Goal: Information Seeking & Learning: Learn about a topic

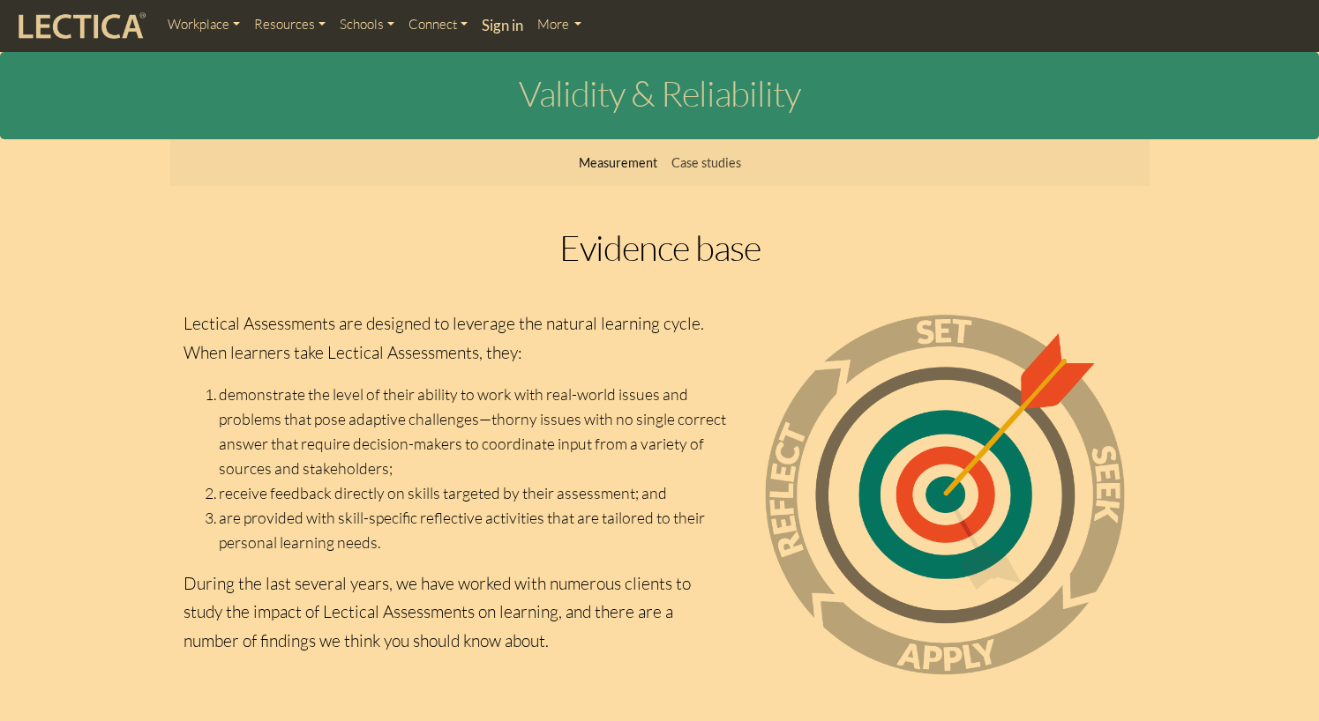
click at [603, 163] on link "Measurement" at bounding box center [618, 163] width 93 height 34
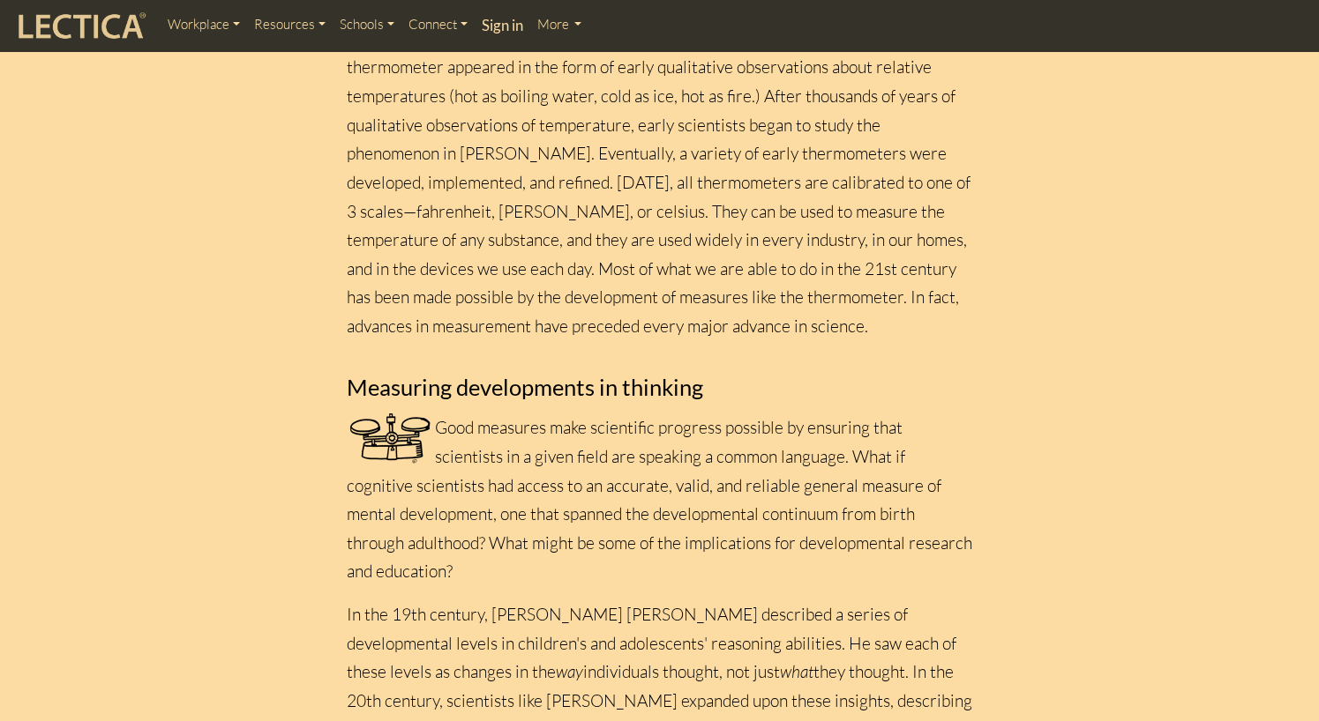
scroll to position [617, 0]
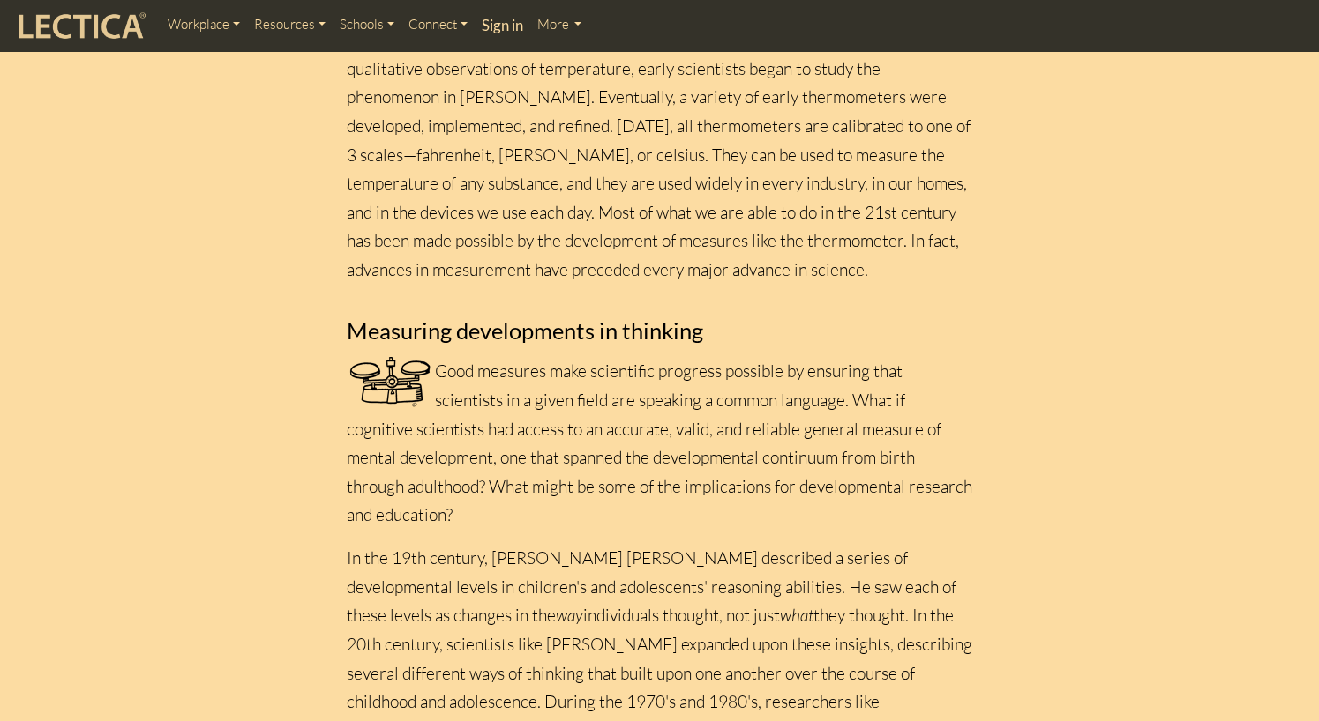
click at [1248, 160] on section "Measurement Level comparison Skill theory Developmental maieutics CLAS Good mea…" at bounding box center [659, 594] width 1319 height 2145
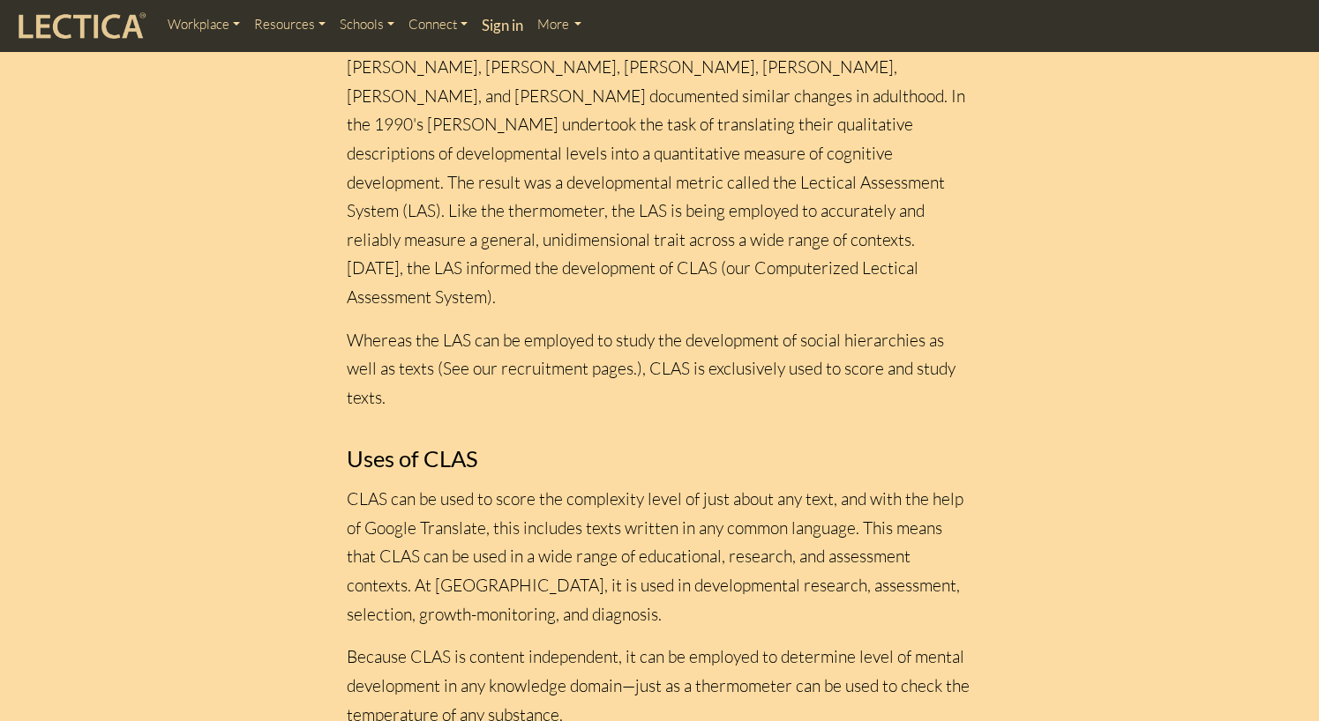
scroll to position [1323, 0]
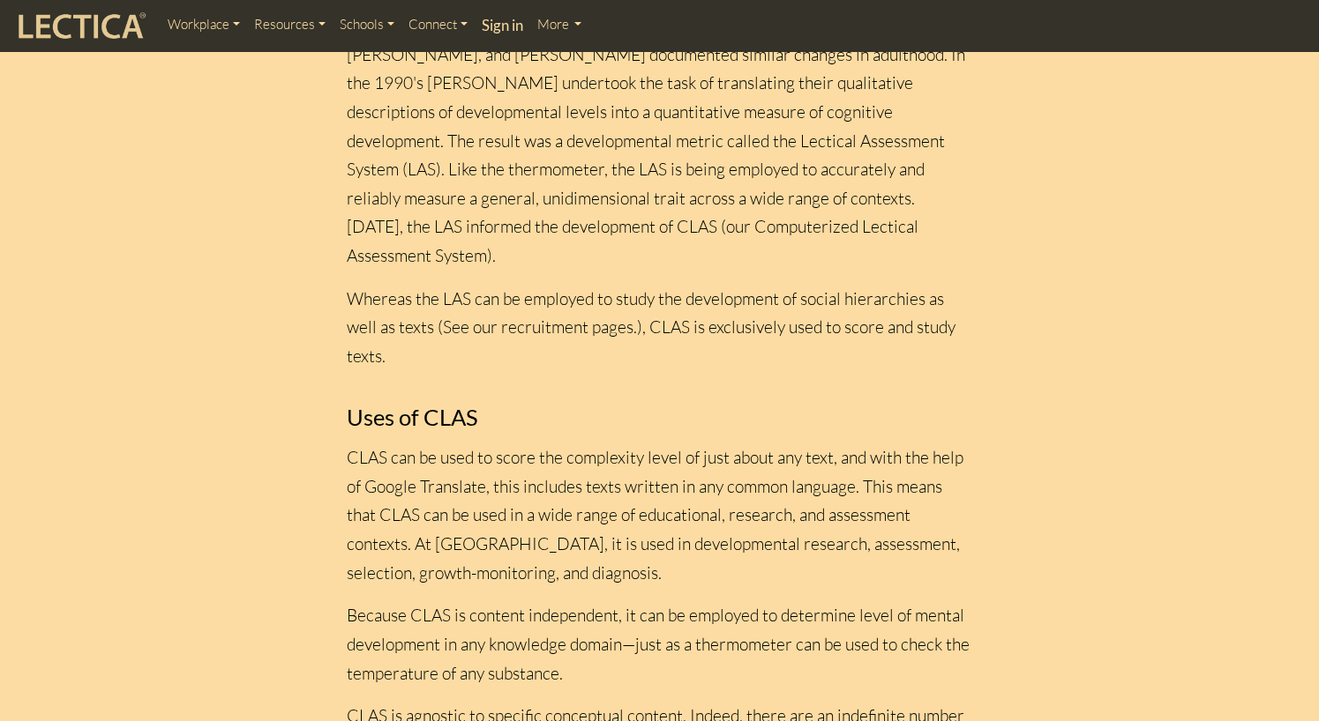
click at [696, 536] on p "CLAS can be used to score the complexity level of just about any text, and with…" at bounding box center [660, 516] width 626 height 144
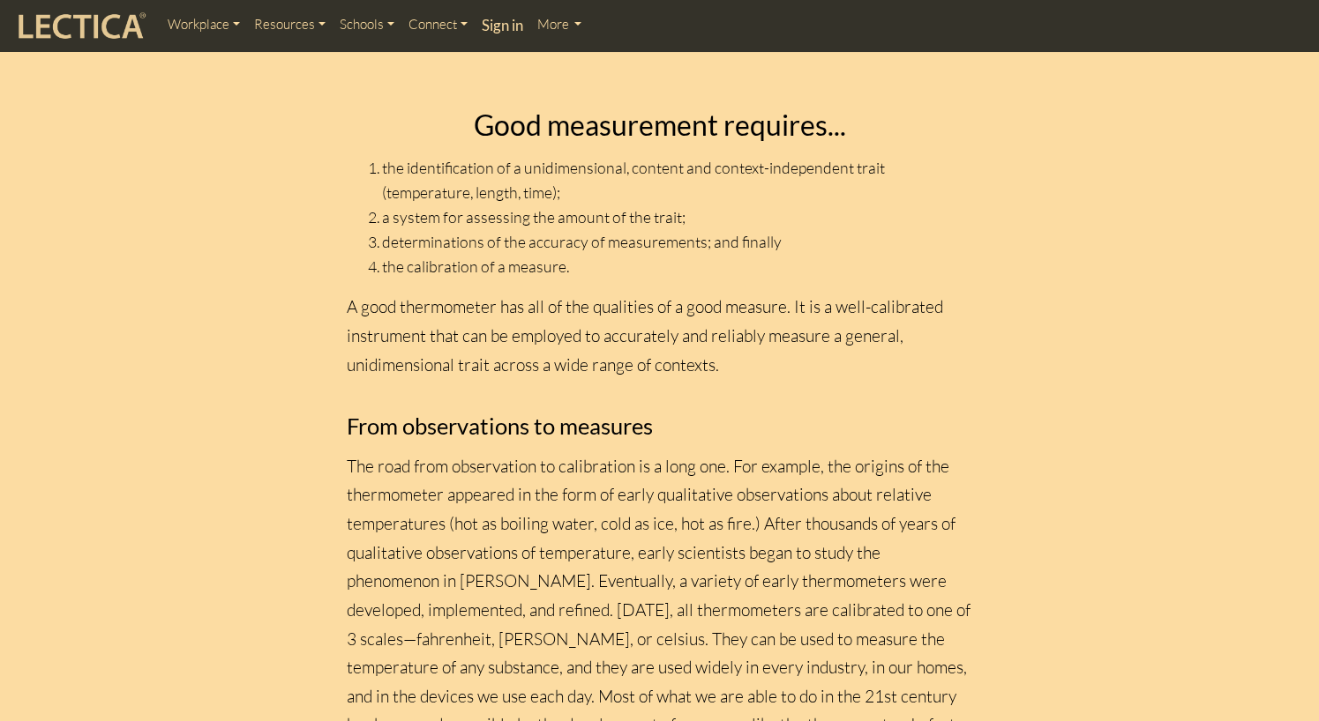
scroll to position [0, 0]
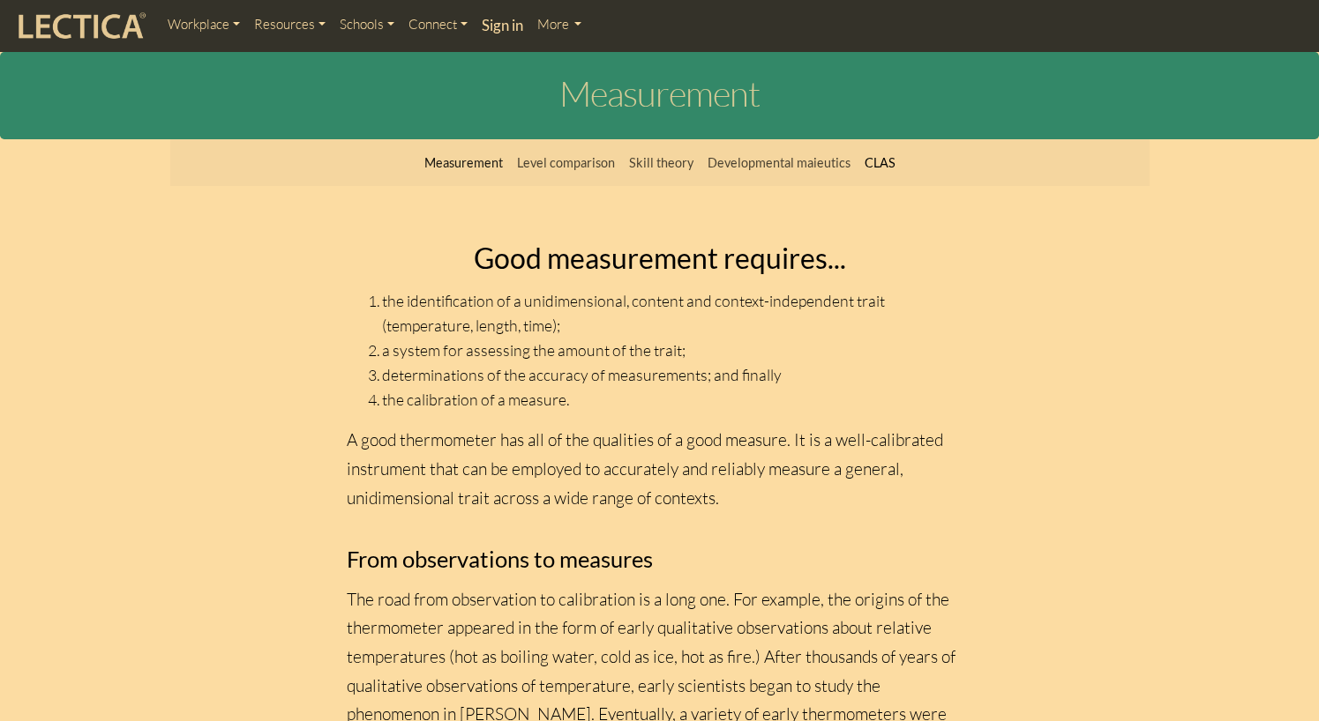
click at [874, 168] on link "CLAS" at bounding box center [879, 163] width 45 height 34
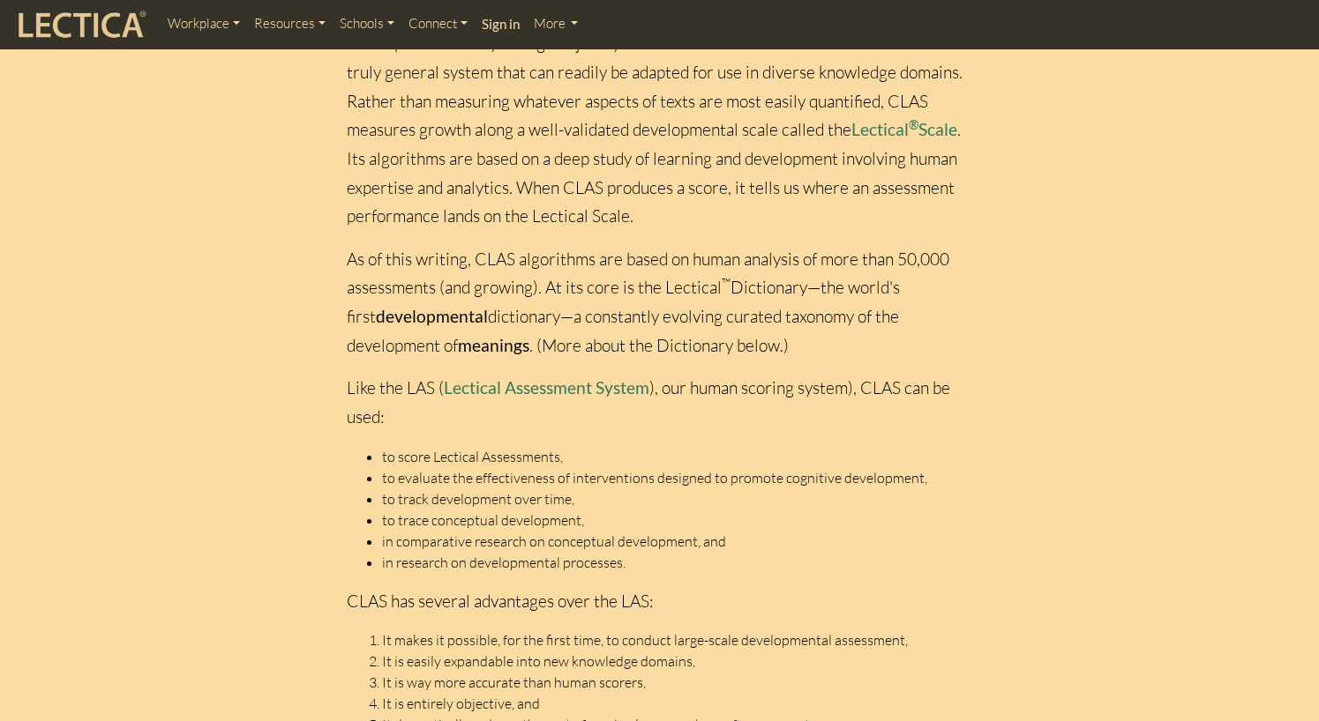
scroll to position [617, 0]
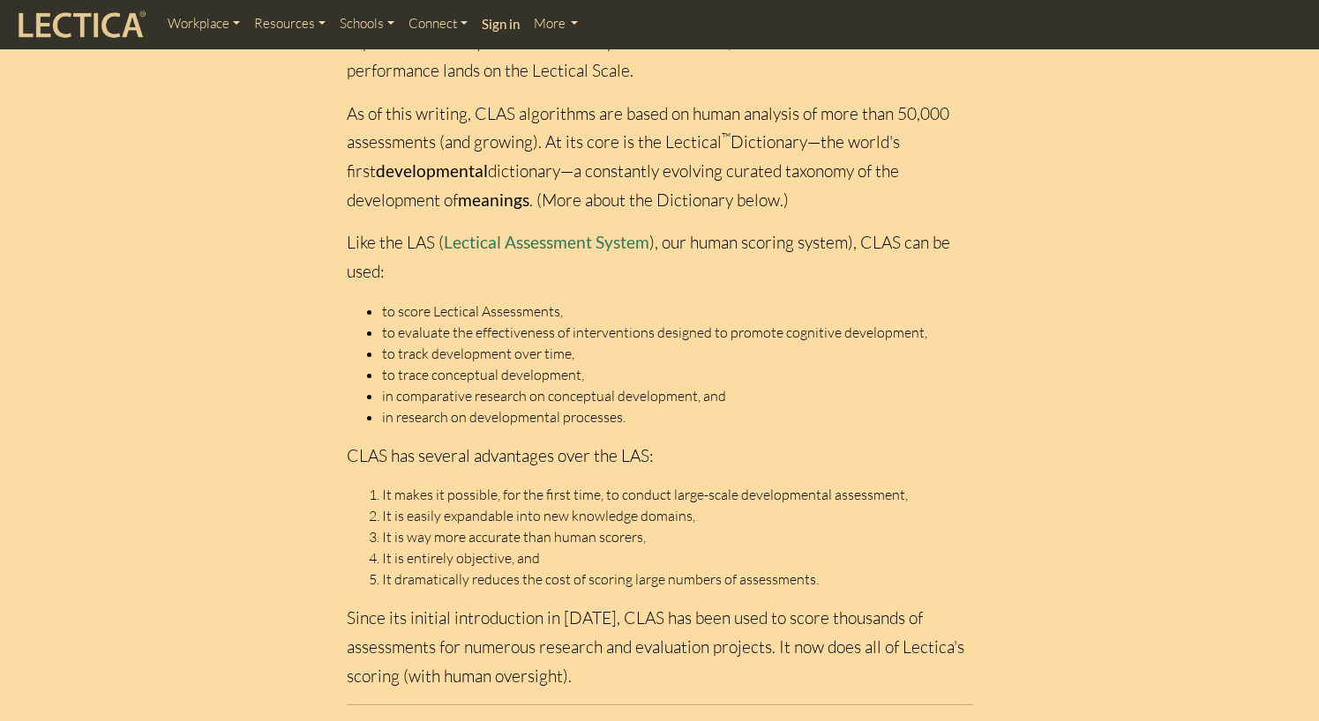
scroll to position [706, 0]
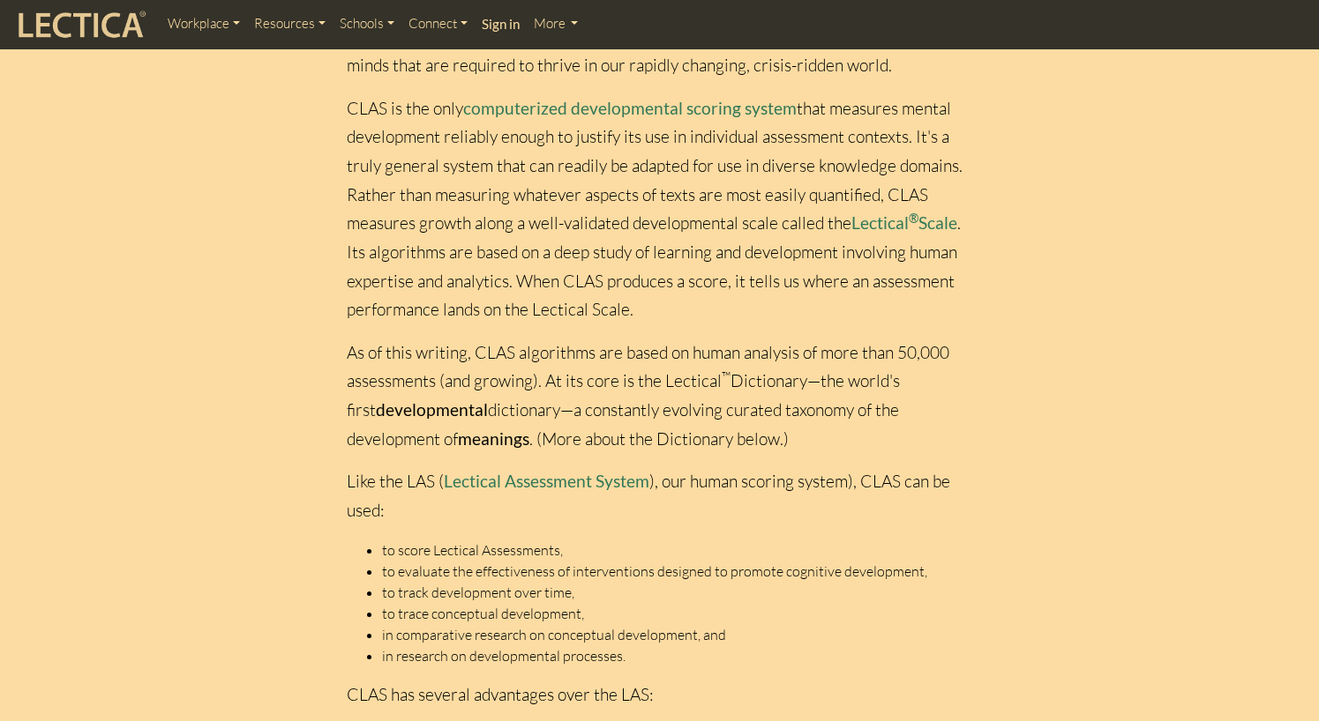
scroll to position [265, 0]
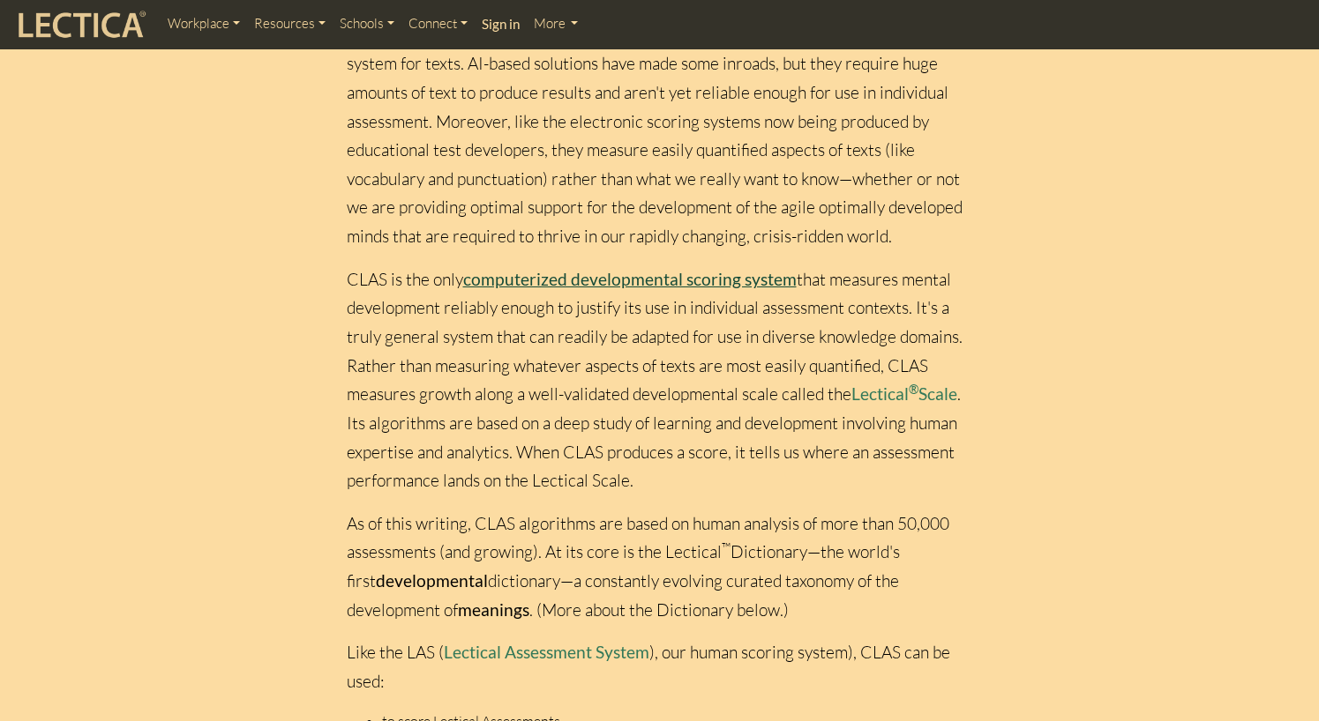
click at [689, 282] on link "computerized developmental scoring system" at bounding box center [629, 279] width 333 height 20
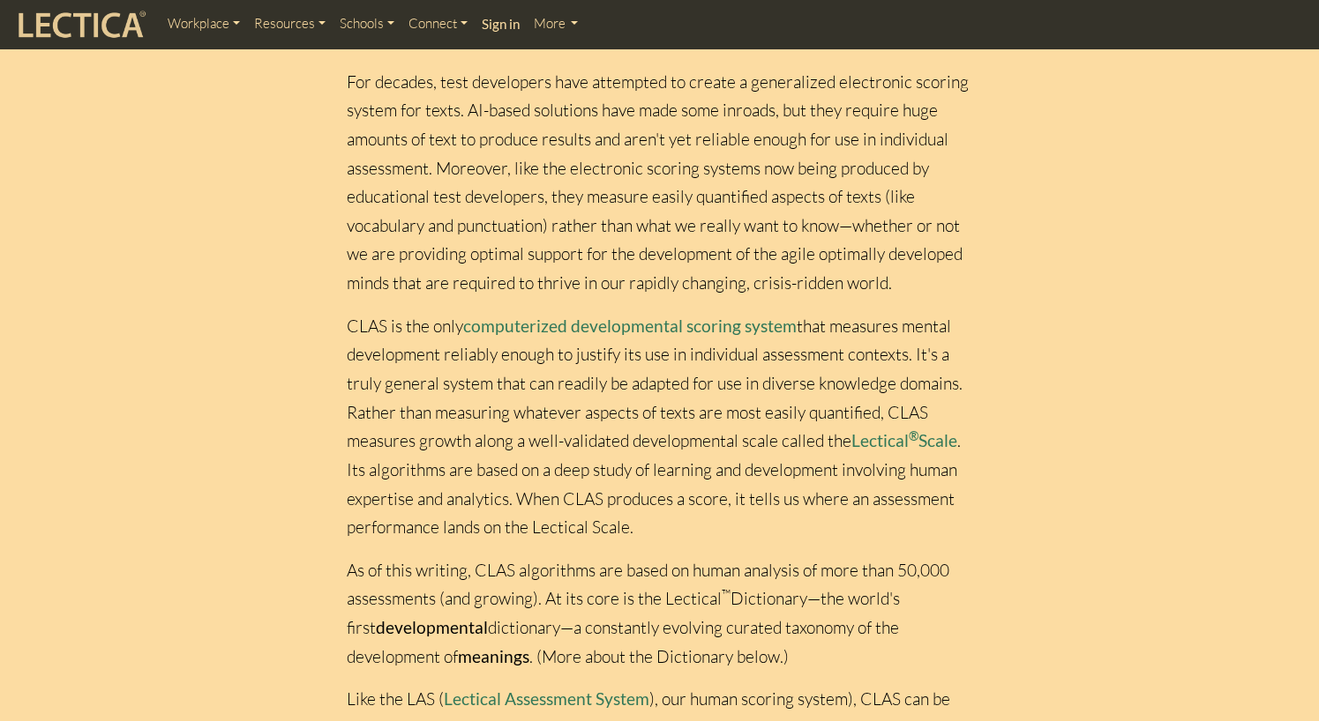
scroll to position [176, 0]
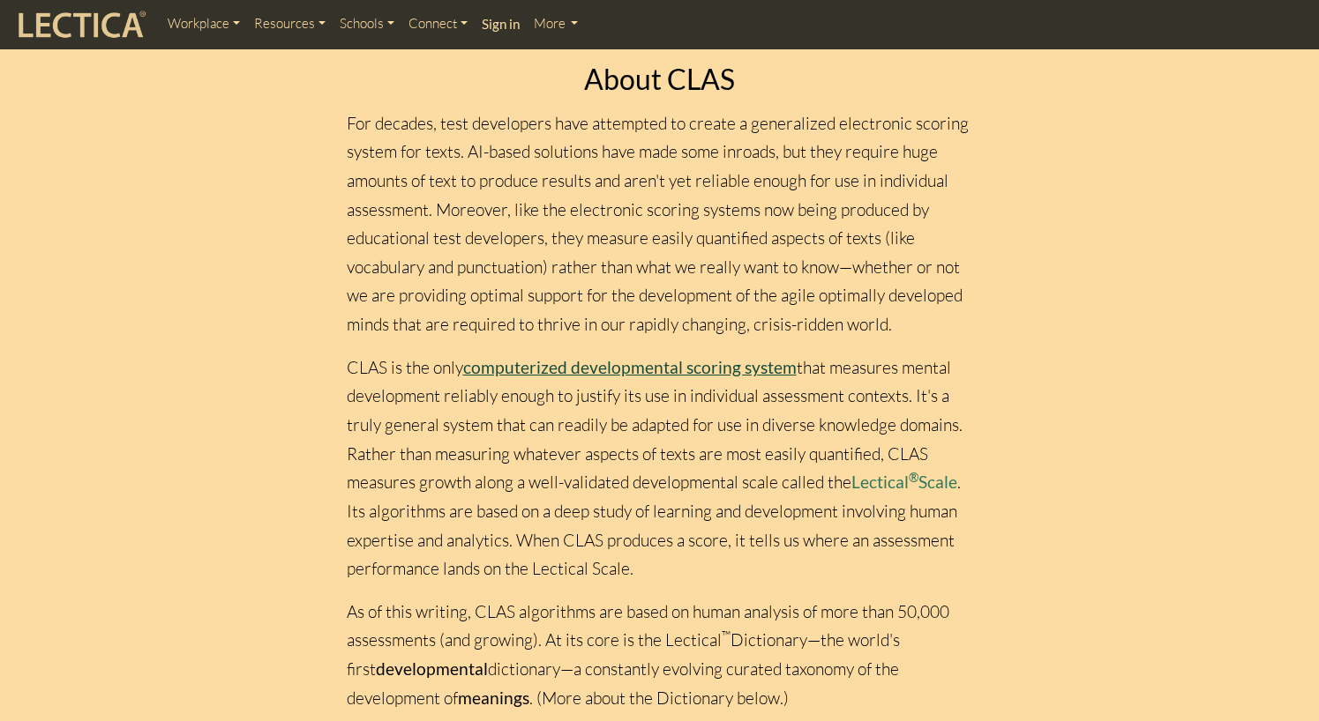
click at [528, 371] on link "computerized developmental scoring system" at bounding box center [629, 367] width 333 height 20
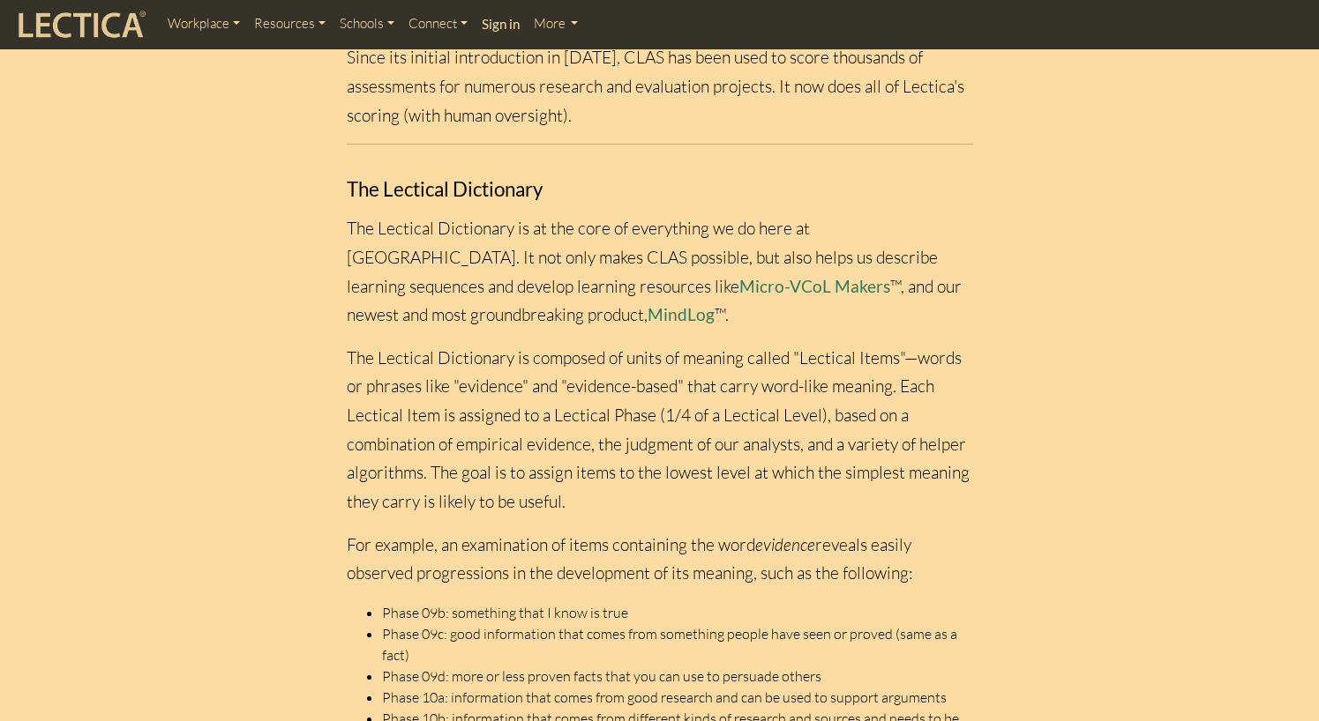
scroll to position [1411, 0]
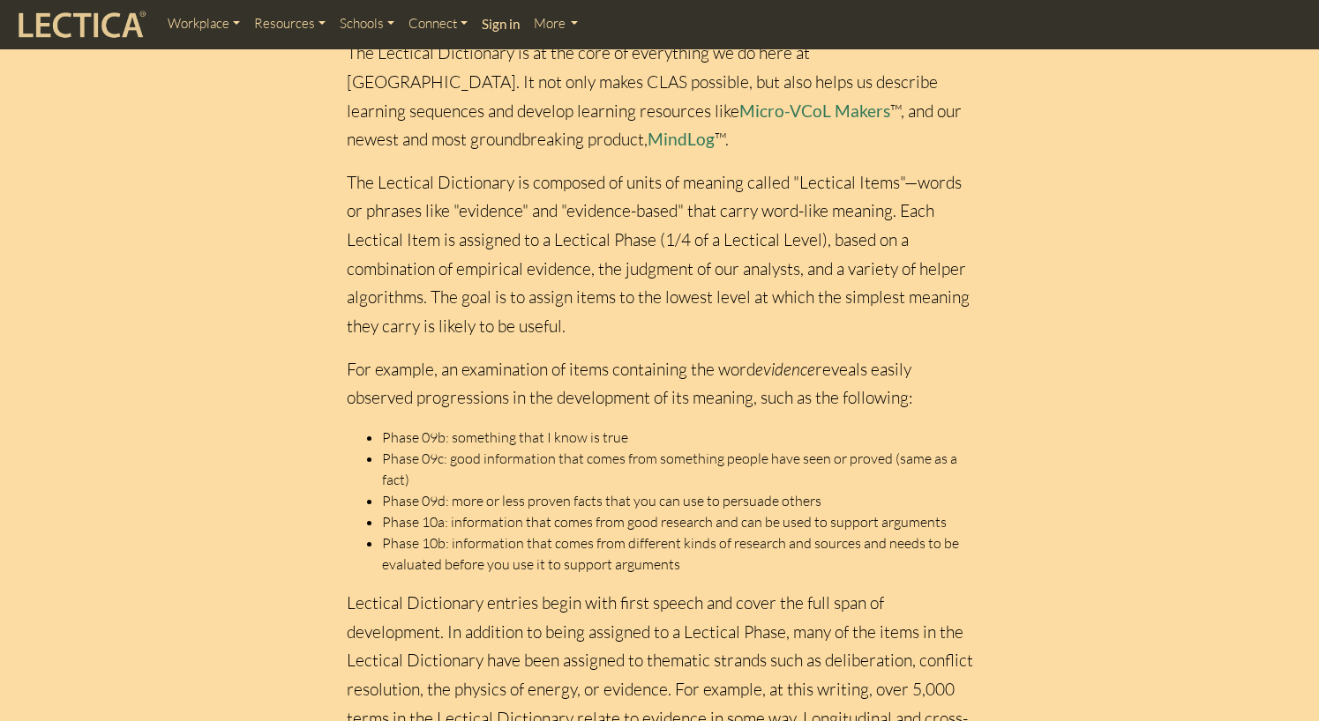
click at [1175, 609] on section "Measurement Level comparison Skill theory Developmental maieutics Skill Levels …" at bounding box center [659, 110] width 1319 height 2770
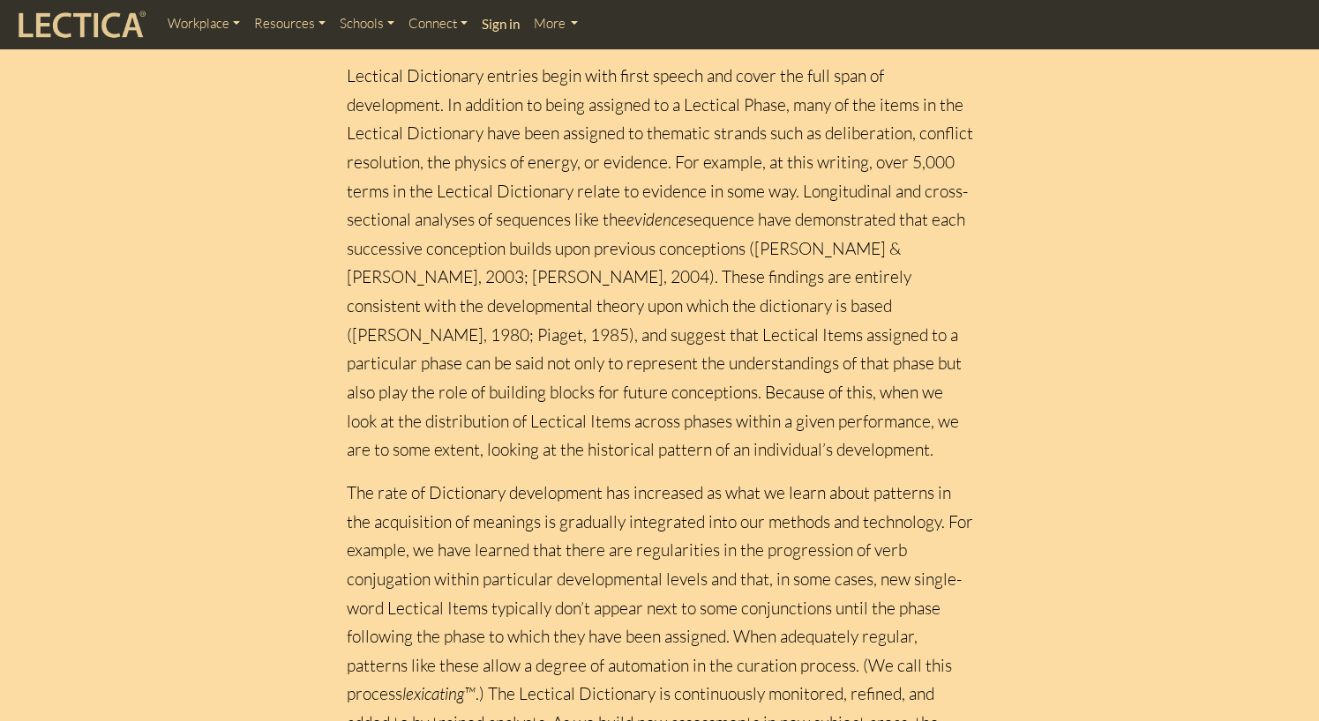
scroll to position [1852, 0]
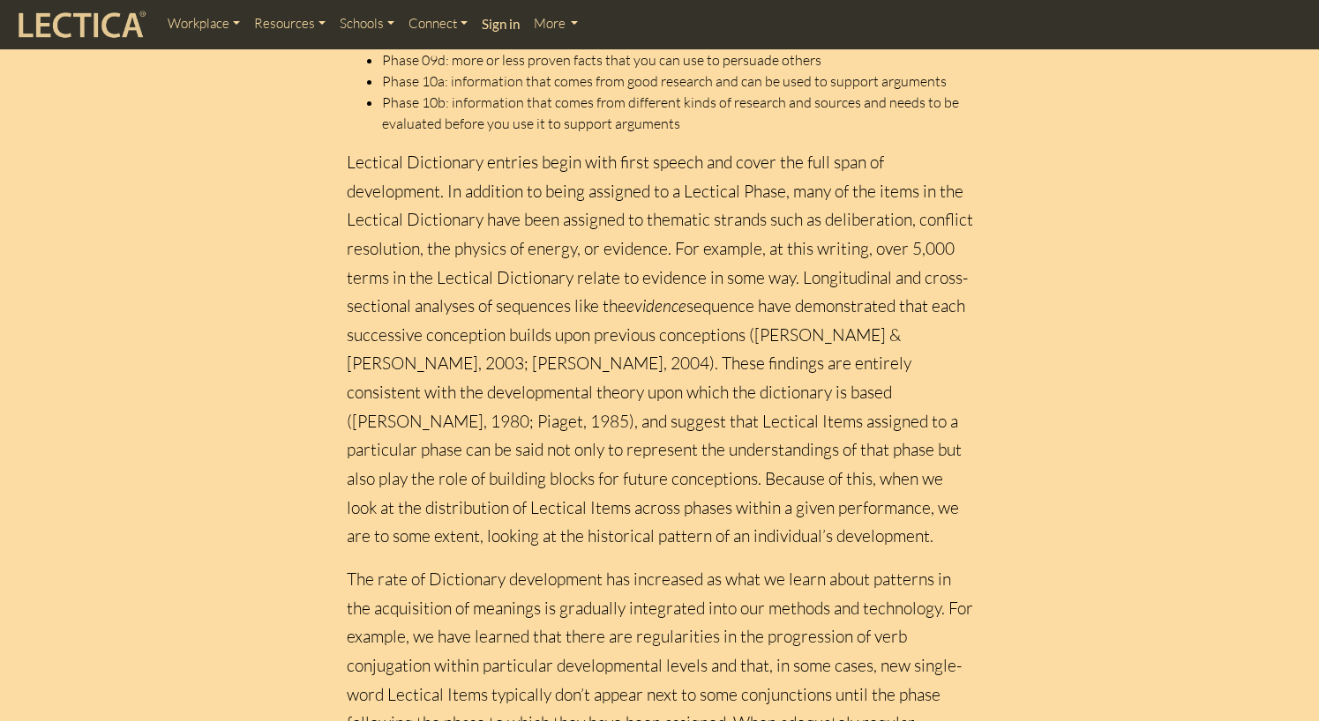
drag, startPoint x: 1186, startPoint y: 305, endPoint x: 1177, endPoint y: 310, distance: 9.9
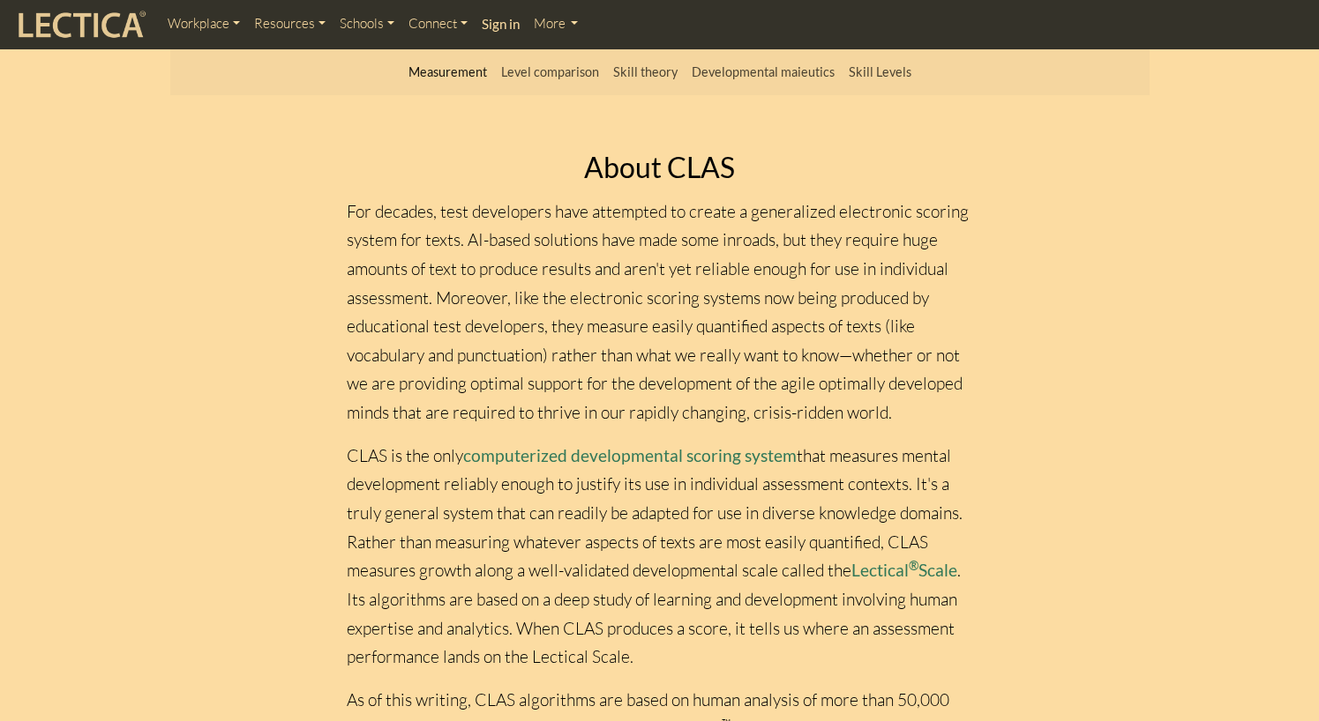
scroll to position [0, 0]
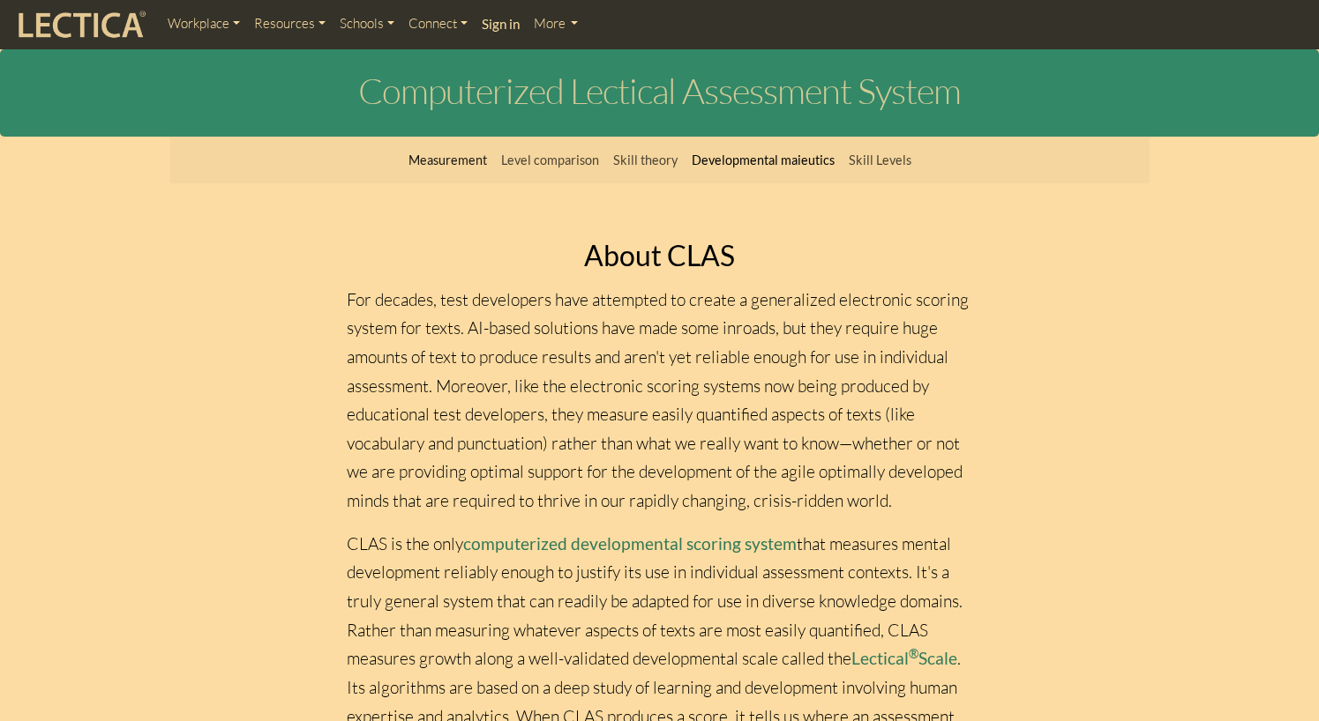
click at [762, 162] on link "Developmental maieutics" at bounding box center [762, 161] width 157 height 34
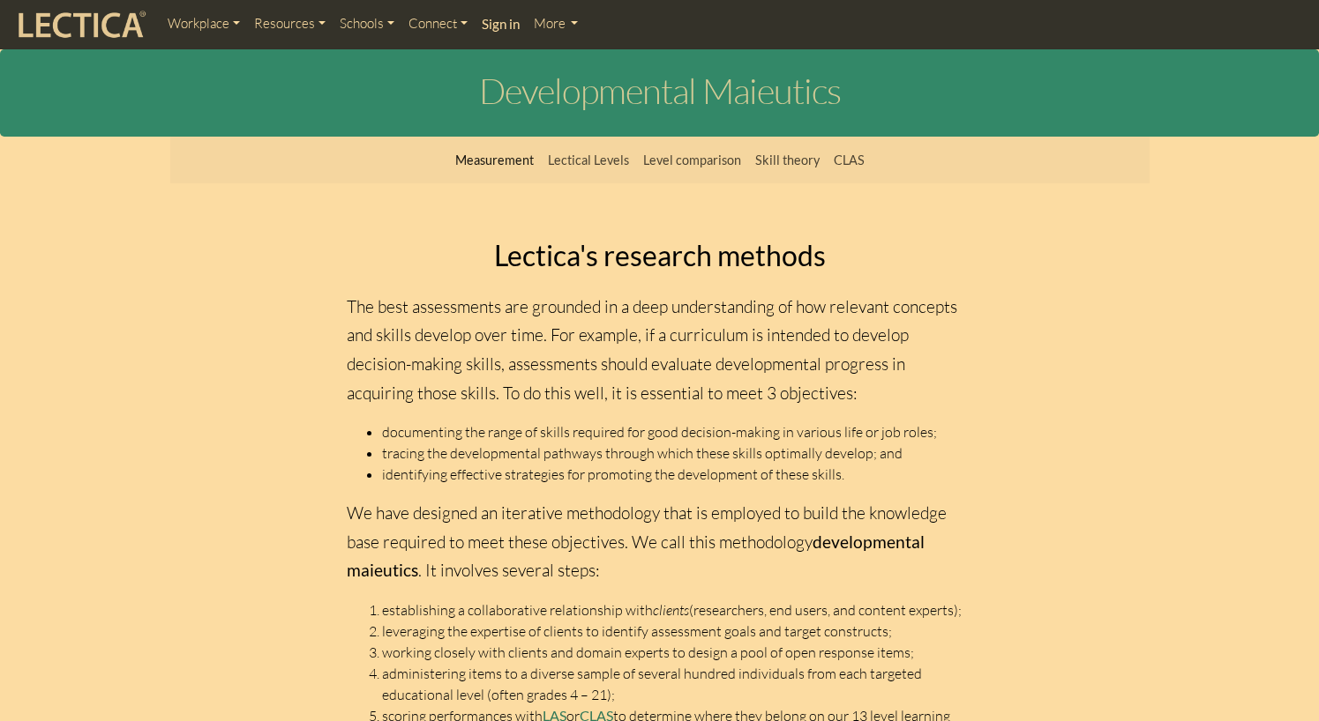
drag, startPoint x: 1243, startPoint y: 469, endPoint x: 1219, endPoint y: 483, distance: 27.7
click at [1243, 469] on section "Measurement Lectical Levels Level comparison Skill theory CLAS Lectica's resear…" at bounding box center [659, 688] width 1319 height 1102
click at [1210, 524] on section "Measurement Lectical Levels Level comparison Skill theory CLAS Lectica's resear…" at bounding box center [659, 688] width 1319 height 1102
click at [610, 159] on link "Lectical Levels" at bounding box center [588, 161] width 95 height 34
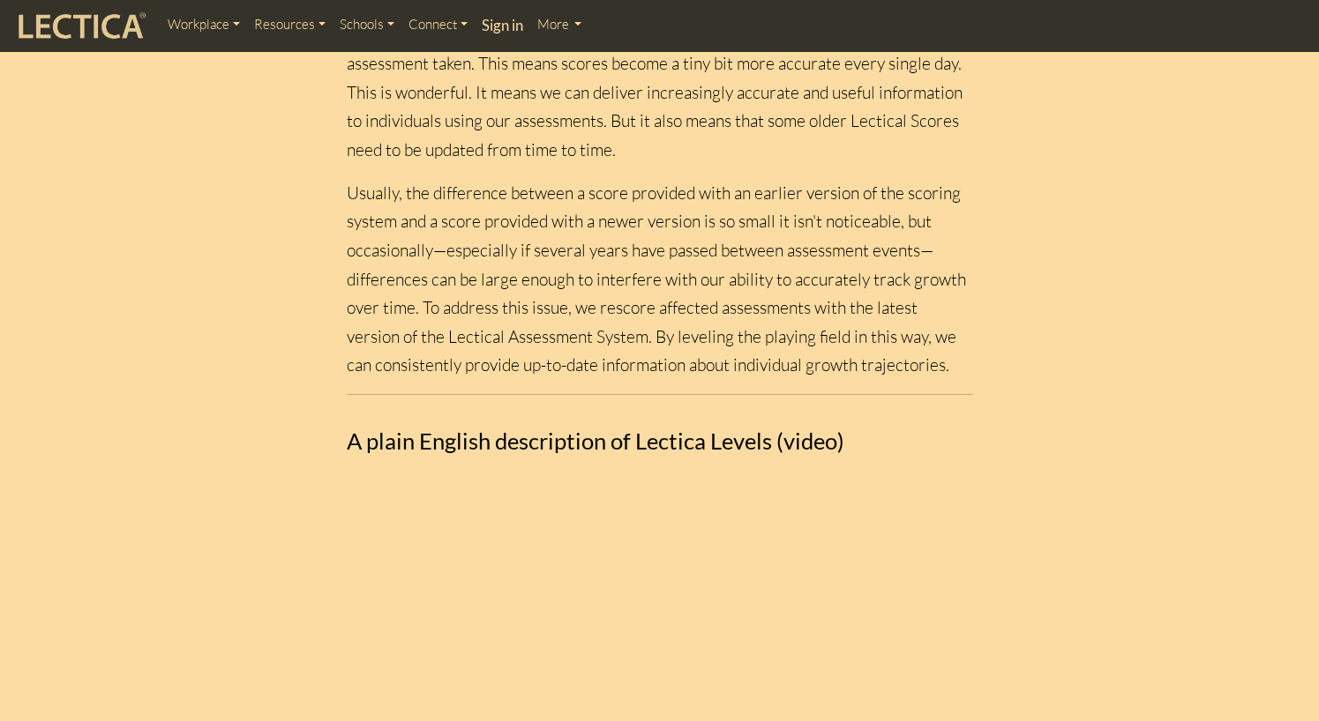
scroll to position [1323, 0]
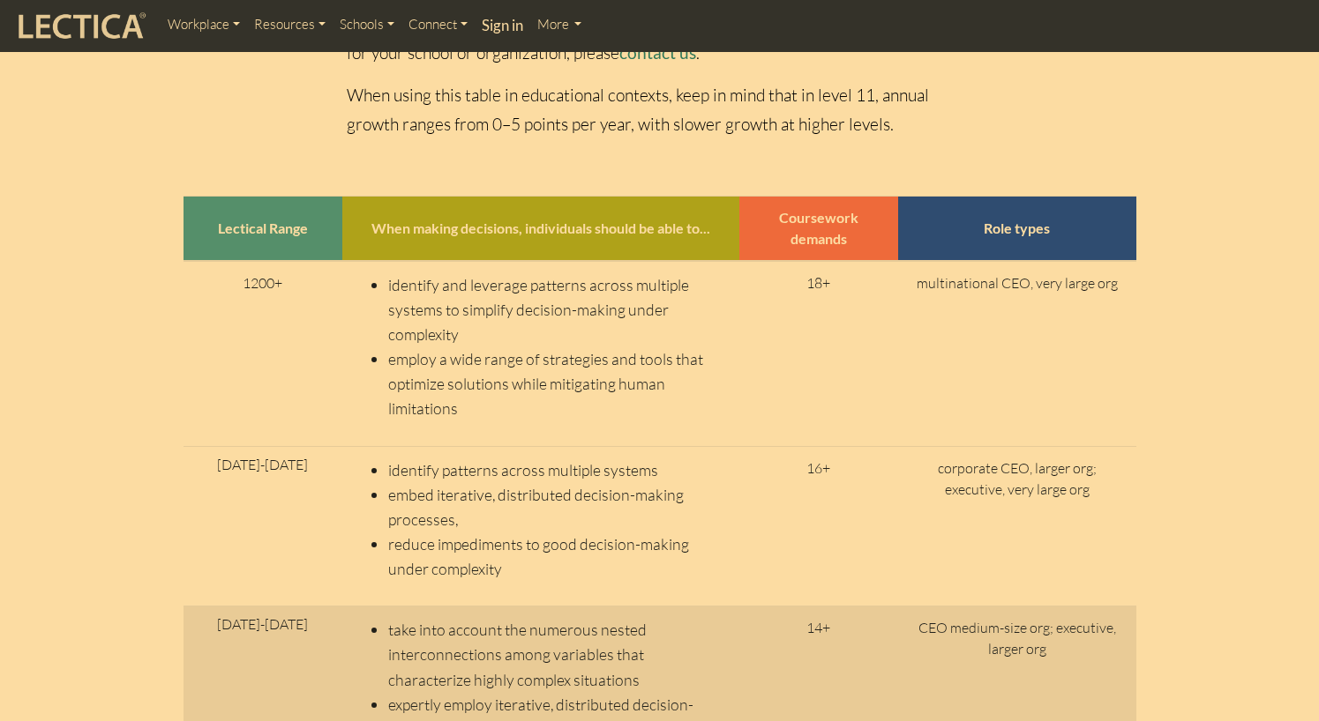
scroll to position [5557, 0]
